Goal: Navigation & Orientation: Find specific page/section

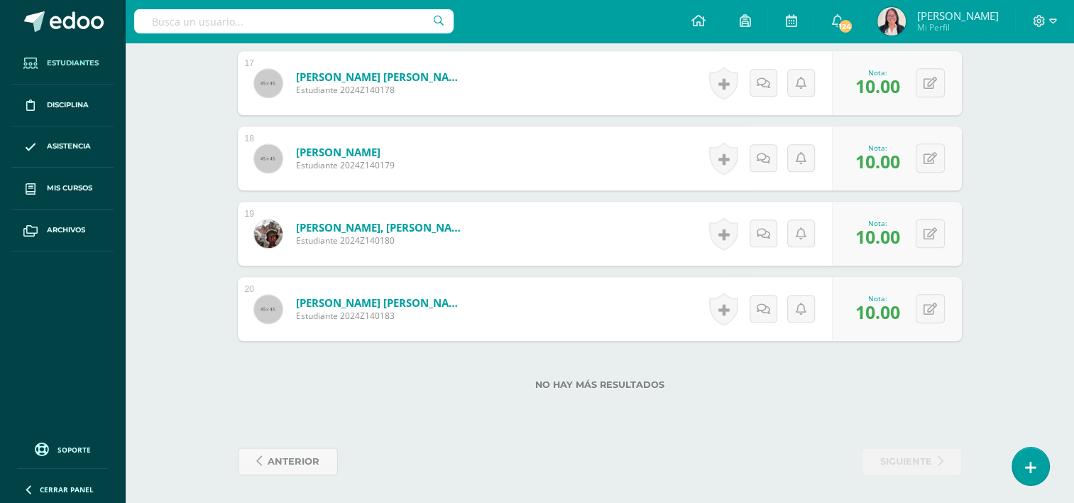
click at [62, 62] on span "Estudiantes" at bounding box center [73, 63] width 52 height 11
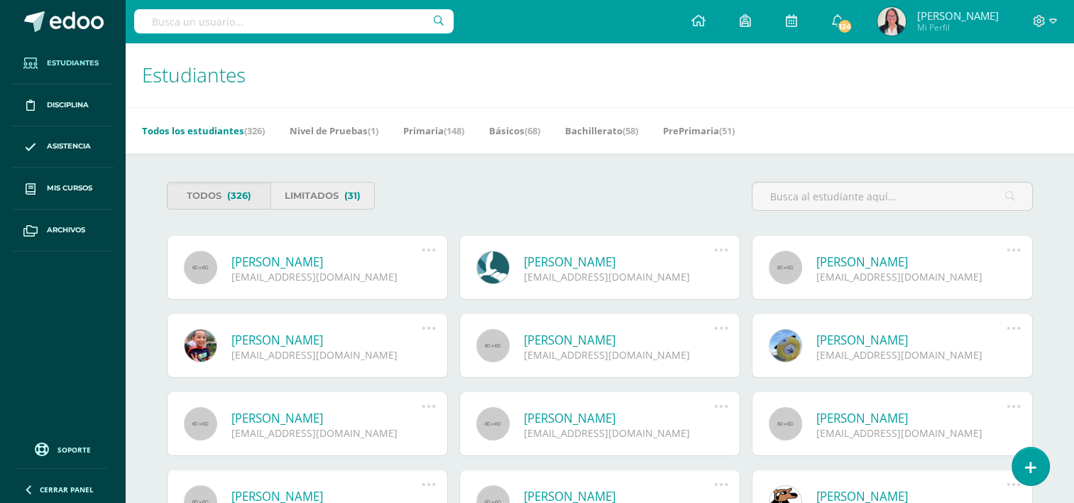
click at [308, 195] on link "Limitados (31)" at bounding box center [323, 196] width 104 height 28
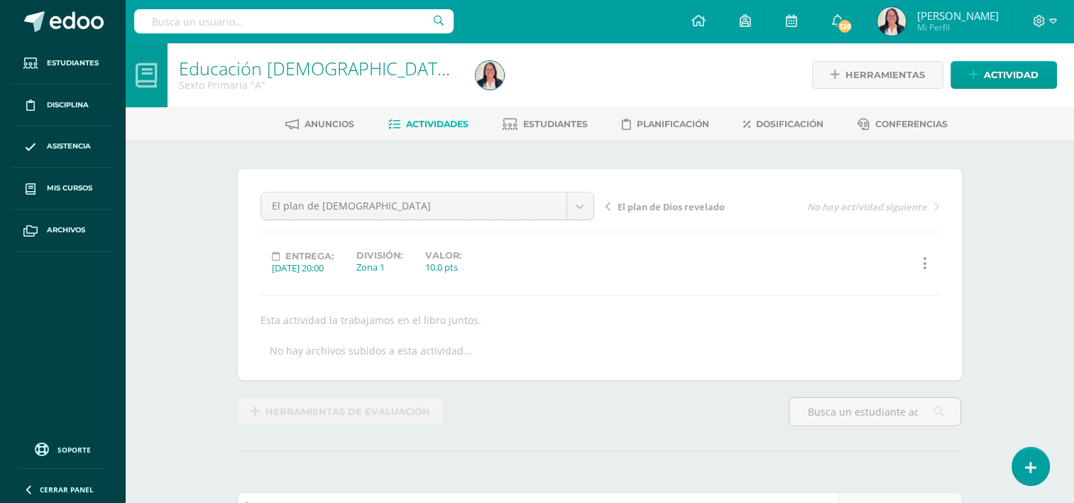
scroll to position [1, 0]
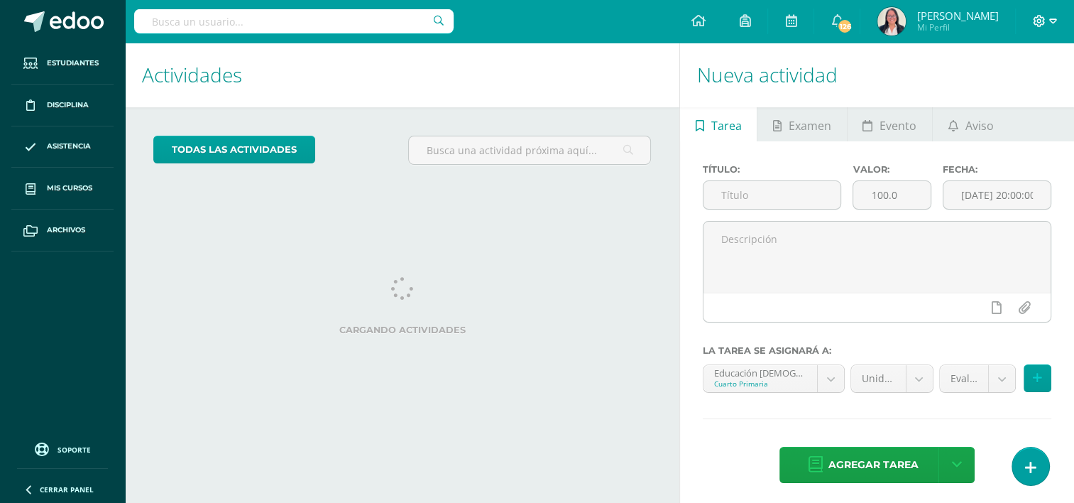
click at [1055, 18] on icon at bounding box center [1053, 20] width 8 height 5
click at [1005, 100] on span "Cerrar sesión" at bounding box center [1008, 95] width 64 height 13
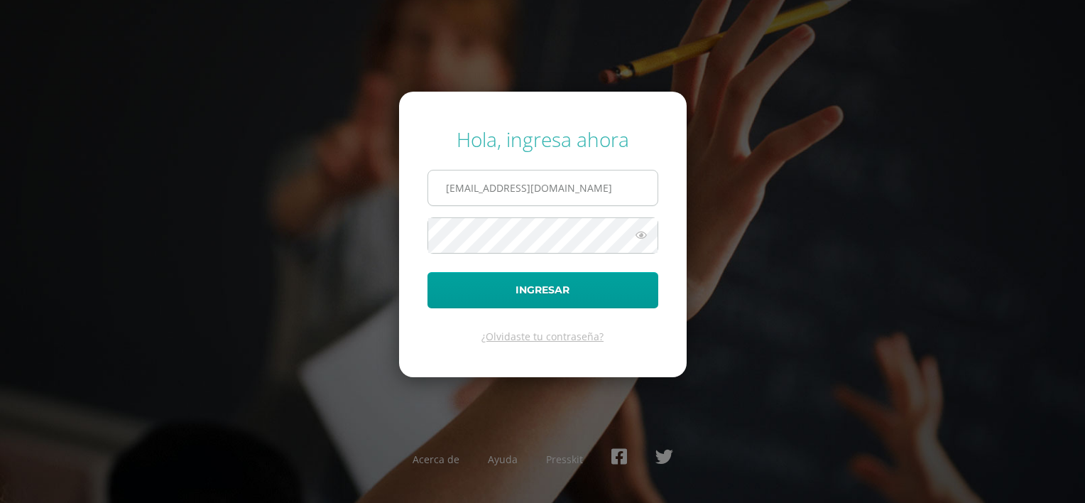
click at [609, 186] on input "gmotta14@colegioselshaddai.edu.gt" at bounding box center [542, 187] width 229 height 35
type input "clarabetancourt14@colegioselshaddai.edu.gt"
click at [640, 231] on icon at bounding box center [641, 235] width 18 height 17
click at [680, 224] on form "Hola, ingresa ahora clarabetancourt14@colegioselshaddai.edu.gt Ingresar ¿Olvida…" at bounding box center [543, 234] width 288 height 285
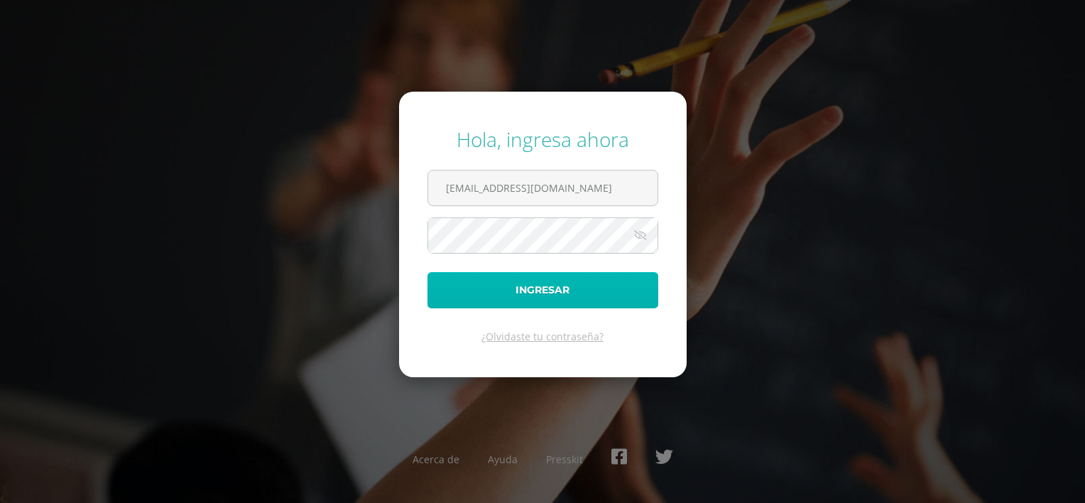
click at [588, 283] on button "Ingresar" at bounding box center [542, 290] width 231 height 36
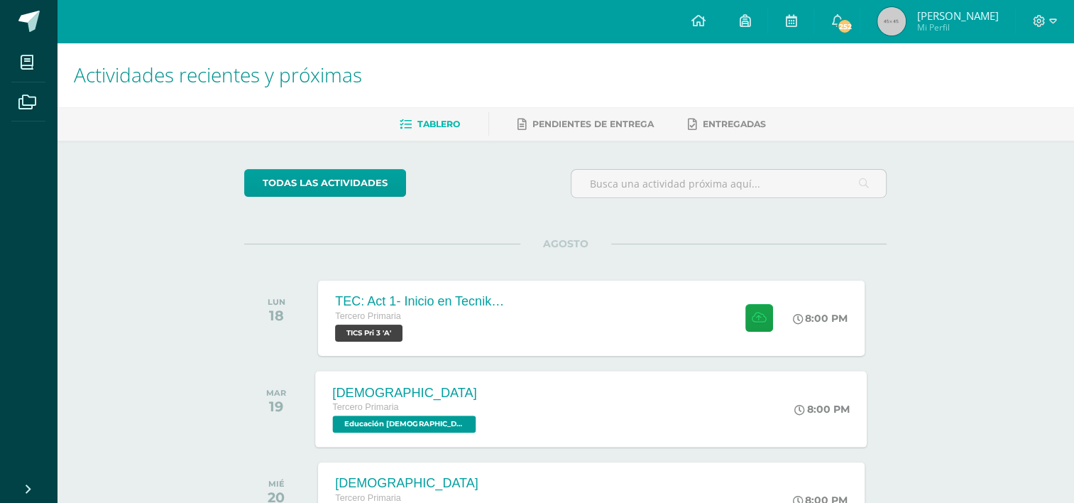
click at [366, 402] on span "Tercero Primaria" at bounding box center [366, 407] width 66 height 10
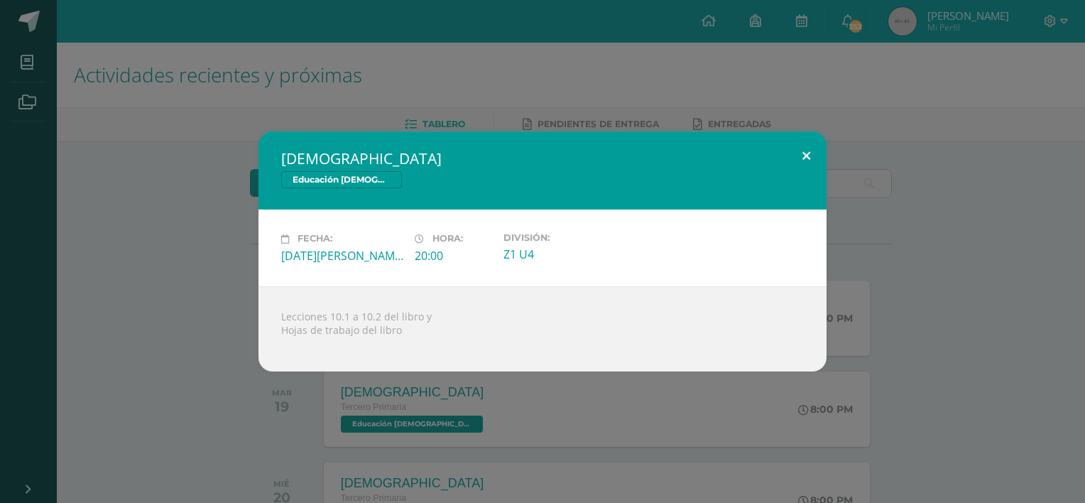
click at [807, 153] on button at bounding box center [806, 155] width 40 height 48
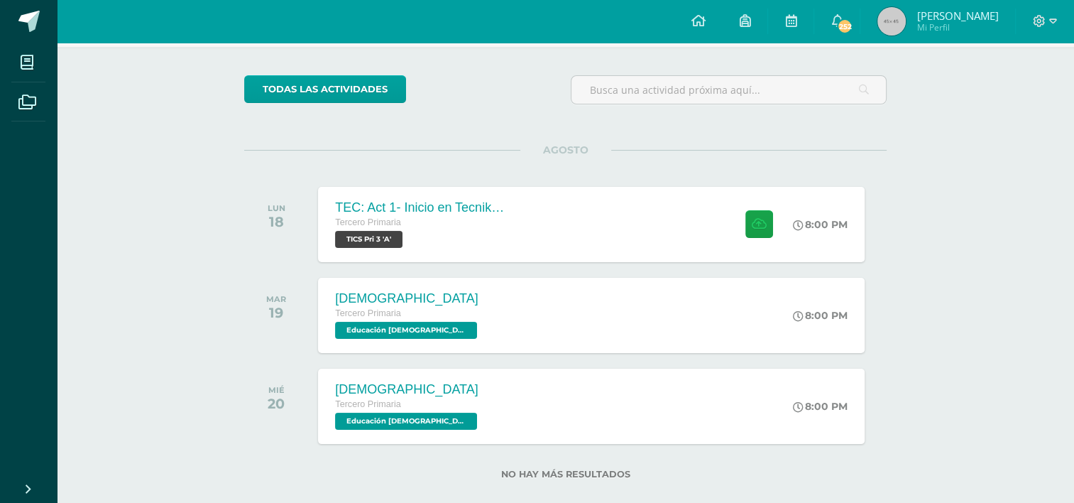
scroll to position [115, 0]
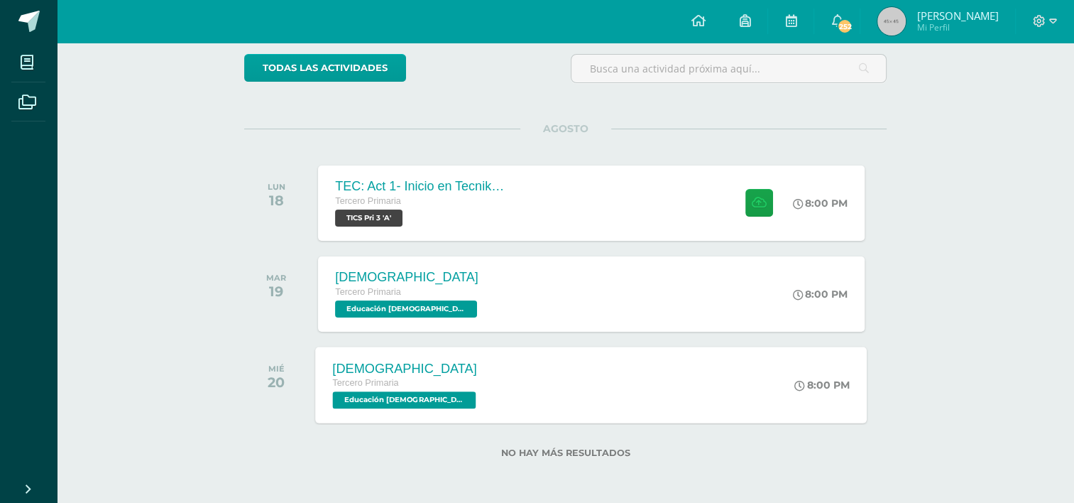
click at [459, 371] on div "[DEMOGRAPHIC_DATA]" at bounding box center [406, 368] width 147 height 15
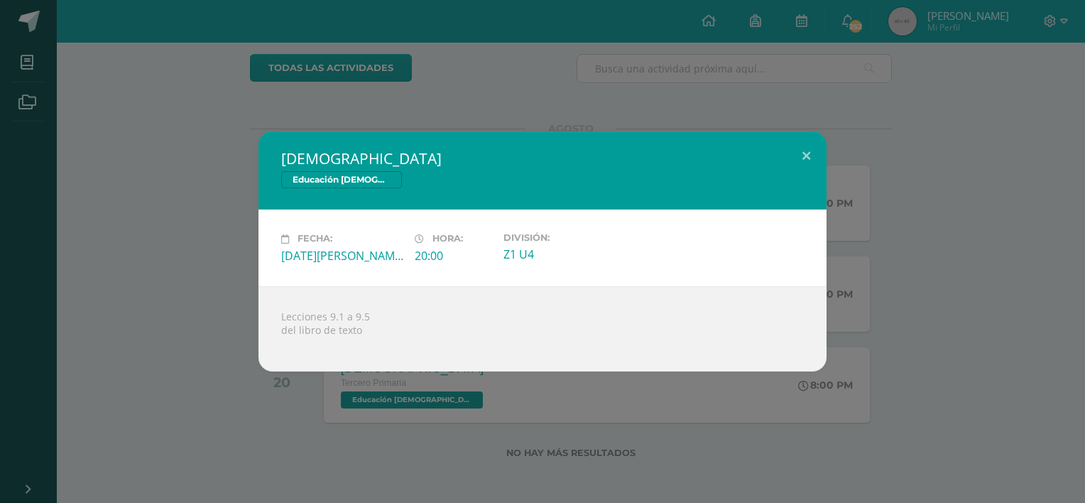
click at [459, 345] on div at bounding box center [542, 342] width 523 height 11
click at [801, 148] on button at bounding box center [806, 155] width 40 height 48
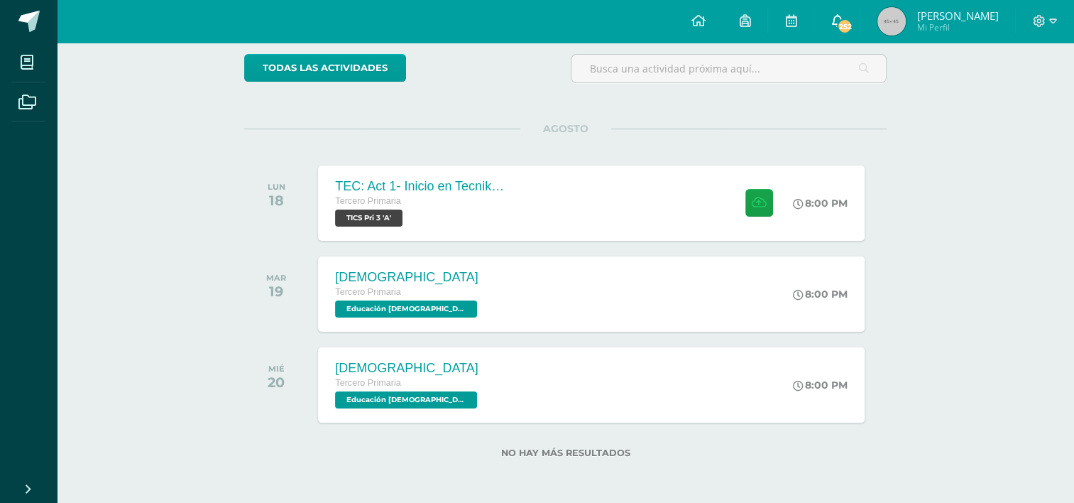
click at [853, 23] on span "252" at bounding box center [845, 26] width 16 height 16
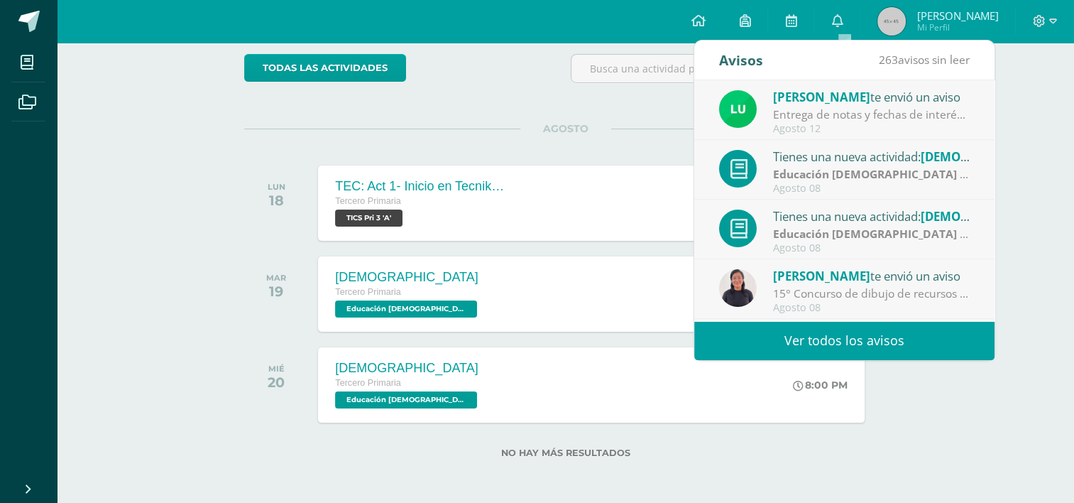
click at [849, 274] on div "Ana Tubac te envió un aviso" at bounding box center [871, 275] width 197 height 18
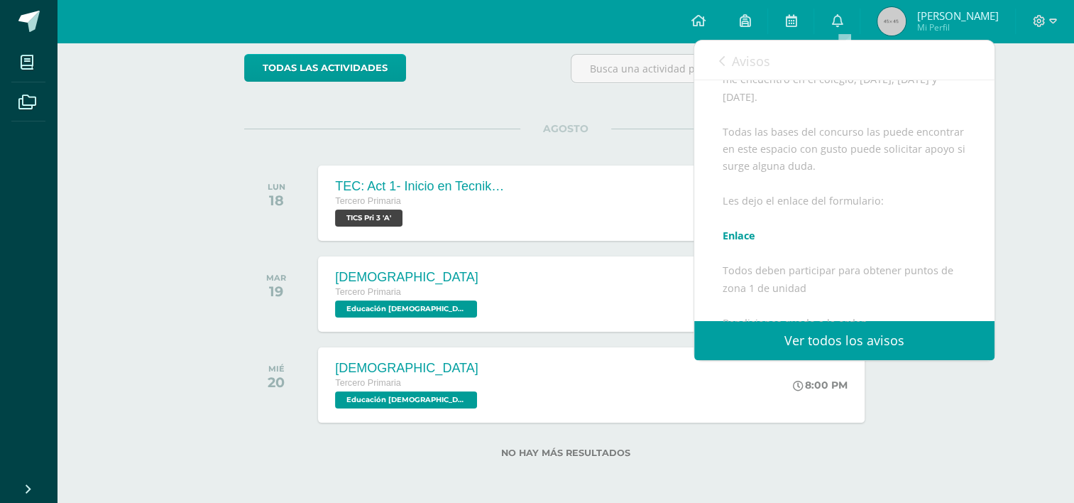
scroll to position [256, 0]
click at [731, 246] on link "Enlace" at bounding box center [739, 238] width 33 height 13
click at [773, 332] on link "Ver todos los avisos" at bounding box center [844, 340] width 300 height 39
click at [787, 341] on link "Ver todos los avisos" at bounding box center [844, 340] width 300 height 39
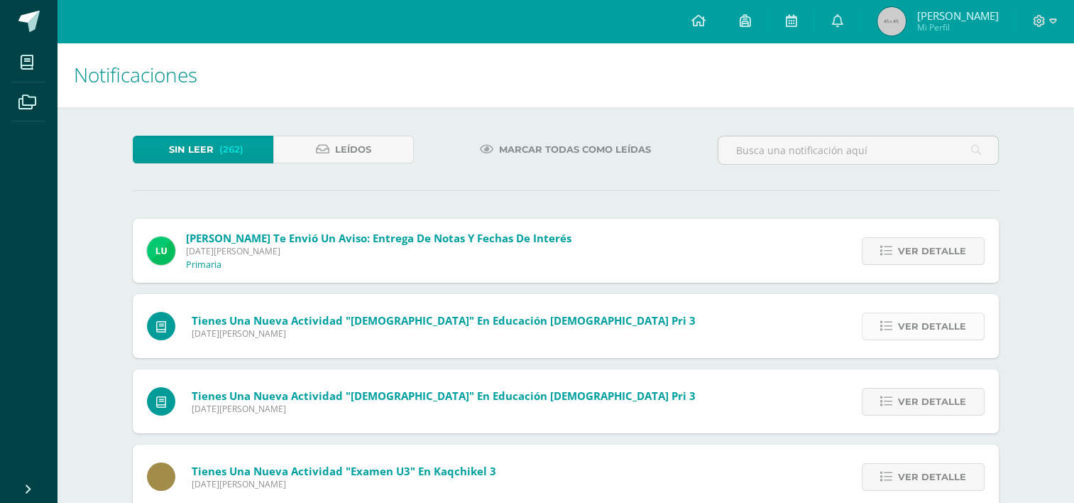
click at [917, 330] on span "Ver detalle" at bounding box center [932, 326] width 68 height 26
